Goal: Task Accomplishment & Management: Manage account settings

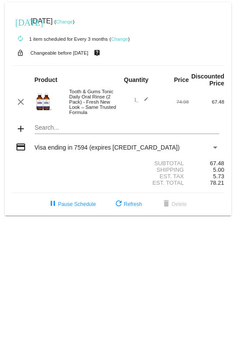
click at [124, 38] on link "Change" at bounding box center [119, 38] width 17 height 5
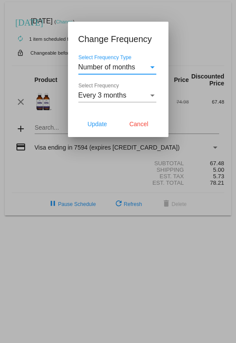
click at [144, 100] on div "Every 3 months Select Frequency" at bounding box center [117, 93] width 78 height 20
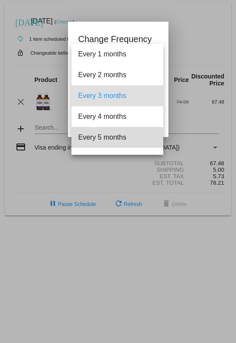
click at [110, 138] on span "Every 5 months" at bounding box center [117, 137] width 78 height 21
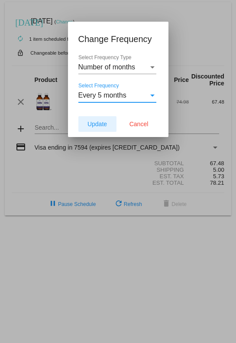
click at [99, 127] on span "Update" at bounding box center [98, 123] width 20 height 7
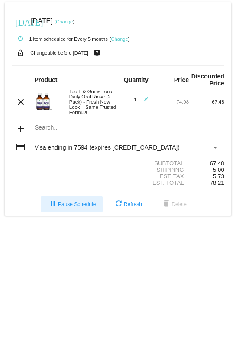
click at [74, 207] on span "pause Pause Schedule" at bounding box center [72, 204] width 48 height 6
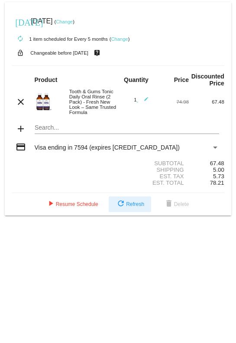
click at [132, 212] on button "refresh Refresh" at bounding box center [130, 204] width 42 height 16
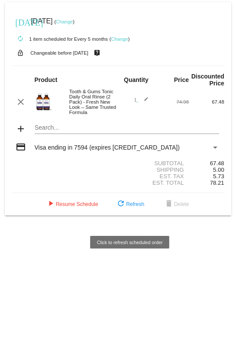
click at [85, 25] on div "[DATE] [DATE] ( Change )" at bounding box center [118, 21] width 213 height 17
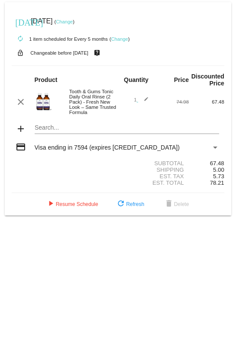
click at [73, 23] on link "Change" at bounding box center [64, 21] width 17 height 5
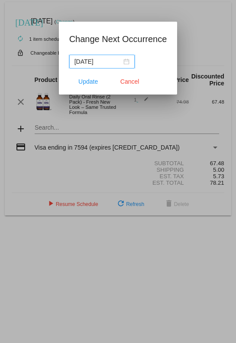
click at [124, 60] on div "[DATE]" at bounding box center [102, 62] width 55 height 10
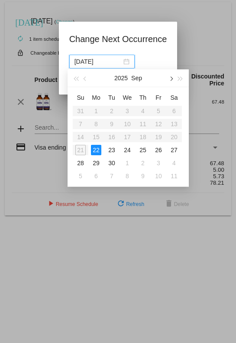
click at [169, 78] on button "button" at bounding box center [171, 77] width 10 height 17
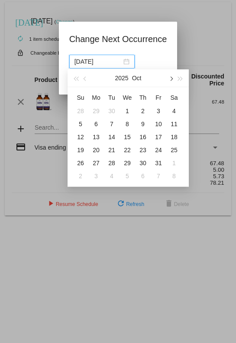
click at [169, 79] on span "button" at bounding box center [171, 79] width 4 height 4
click at [159, 163] on div "28" at bounding box center [158, 163] width 10 height 10
type input "[DATE]"
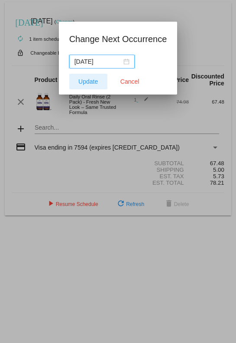
click at [87, 81] on span "Update" at bounding box center [88, 81] width 20 height 7
